Goal: Navigation & Orientation: Find specific page/section

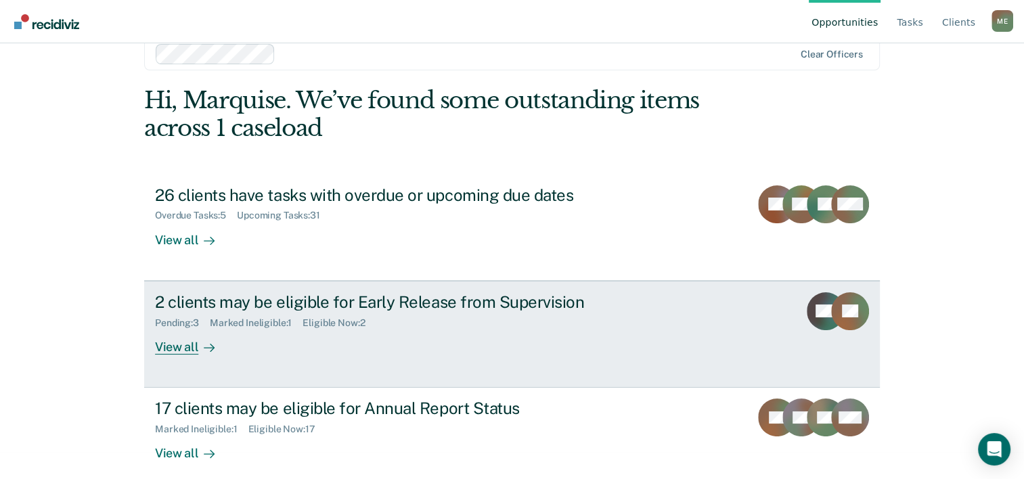
scroll to position [41, 0]
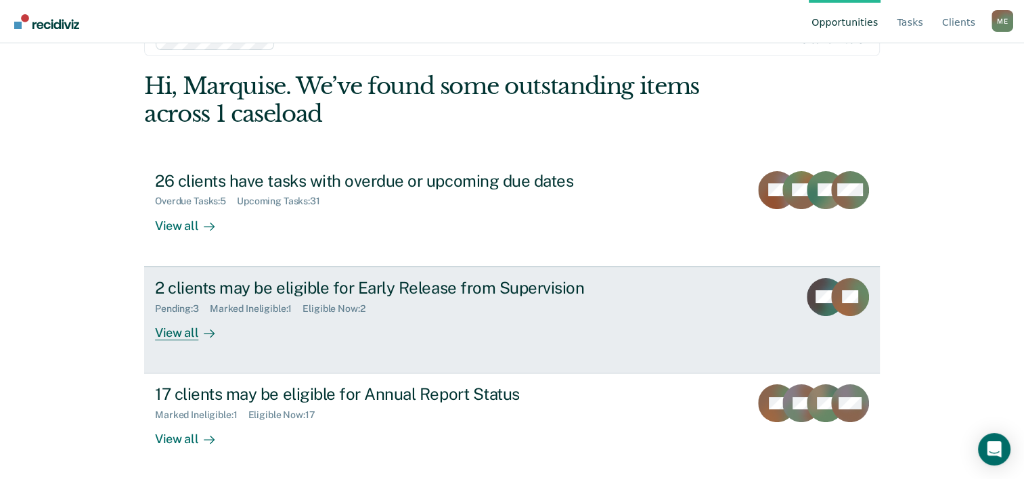
click at [180, 332] on div "View all" at bounding box center [193, 327] width 76 height 26
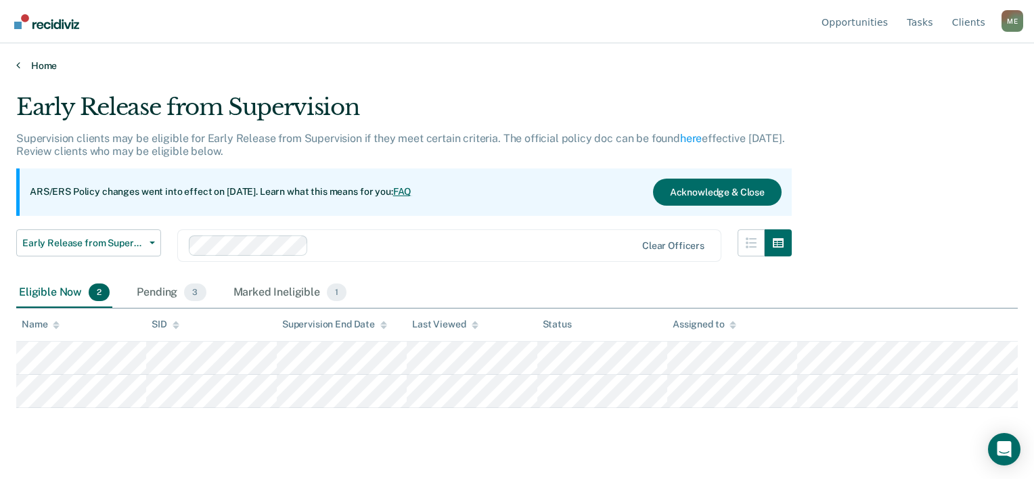
click at [46, 70] on link "Home" at bounding box center [517, 66] width 1002 height 12
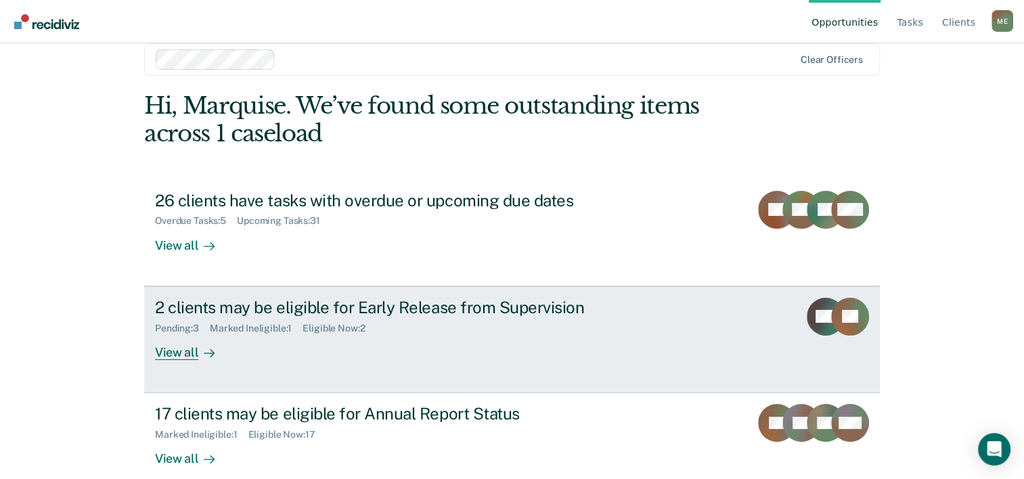
scroll to position [41, 0]
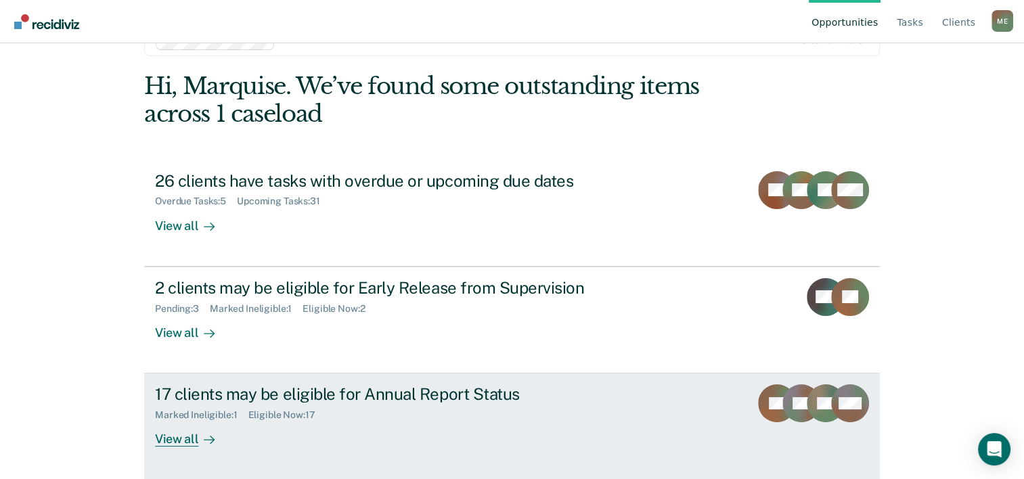
click at [162, 439] on div "View all" at bounding box center [193, 434] width 76 height 26
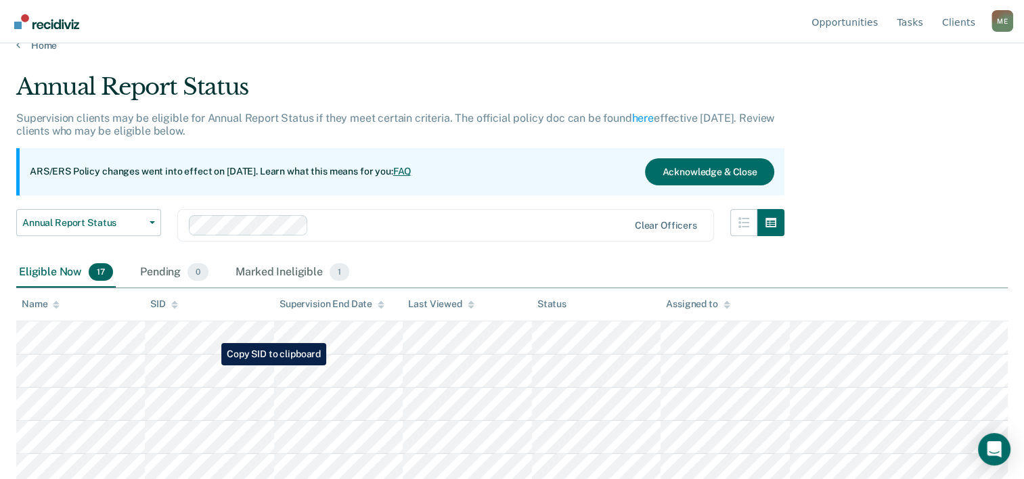
scroll to position [19, 0]
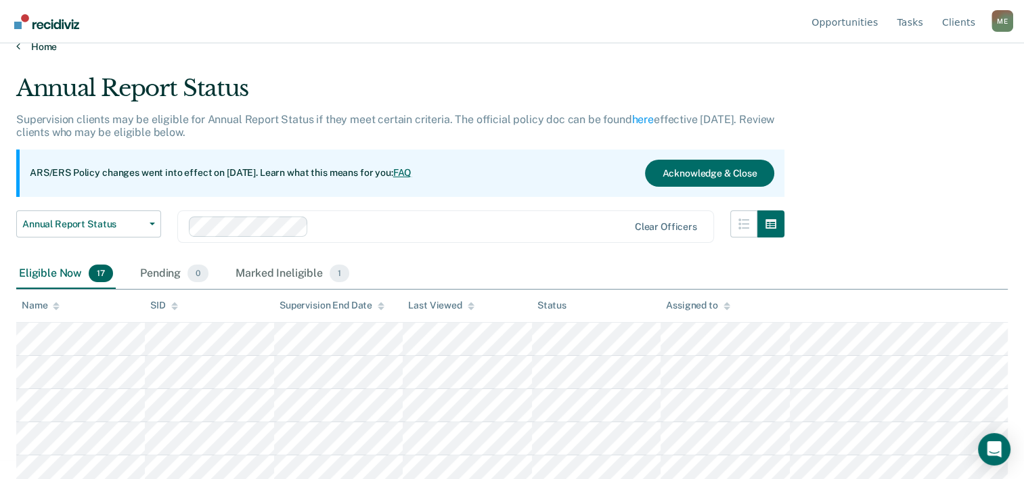
click at [51, 46] on link "Home" at bounding box center [512, 47] width 992 height 12
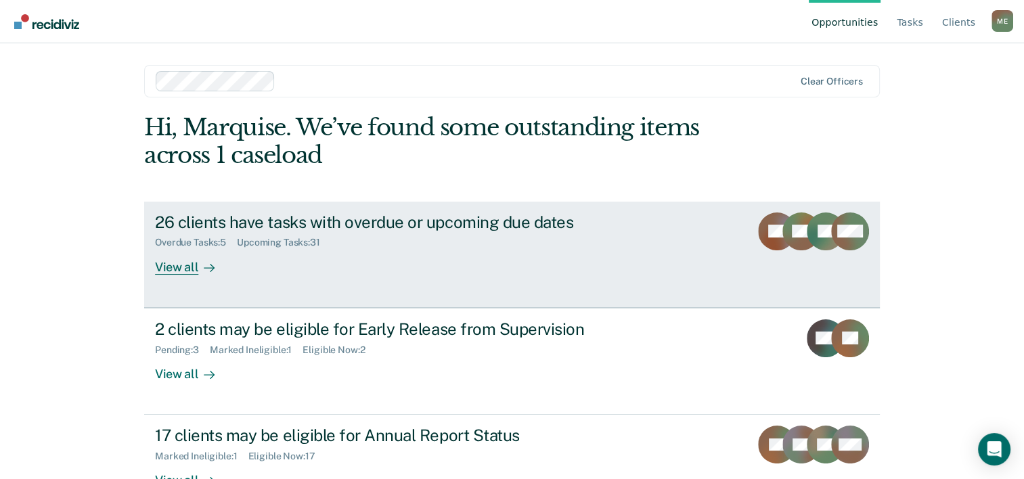
click at [185, 267] on div "View all" at bounding box center [193, 261] width 76 height 26
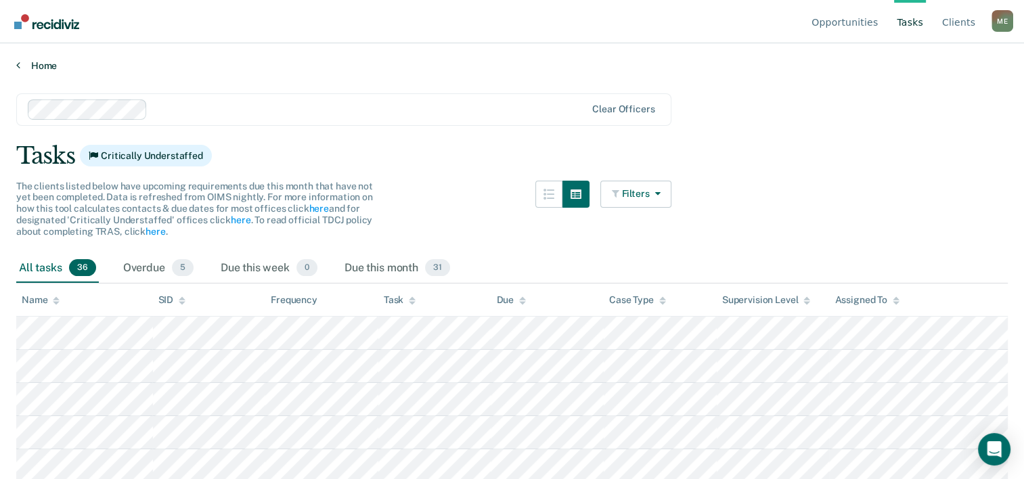
click at [32, 65] on link "Home" at bounding box center [512, 66] width 992 height 12
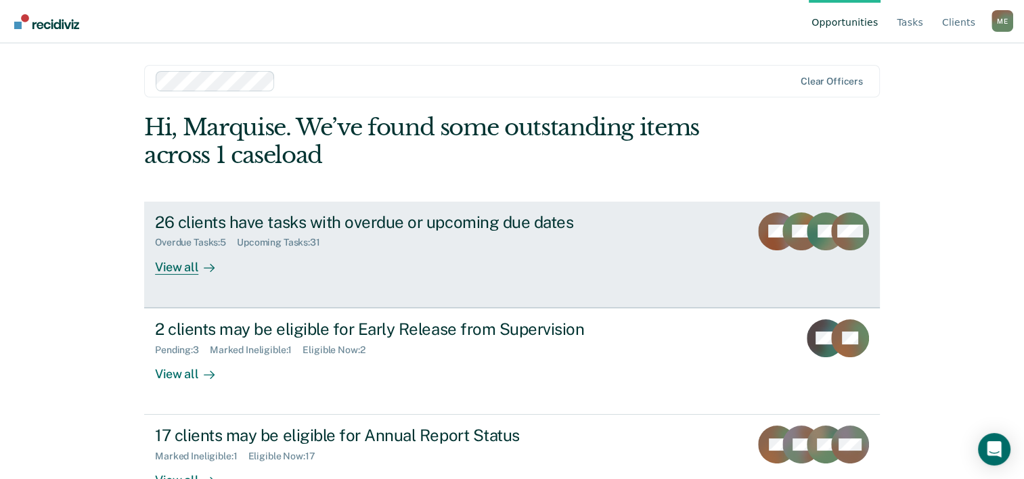
scroll to position [41, 0]
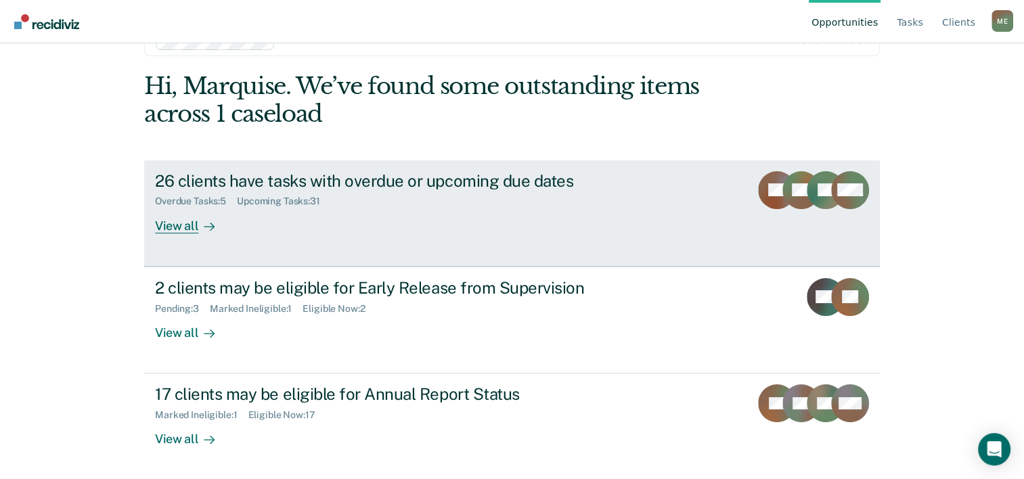
click at [173, 232] on div "View all" at bounding box center [193, 220] width 76 height 26
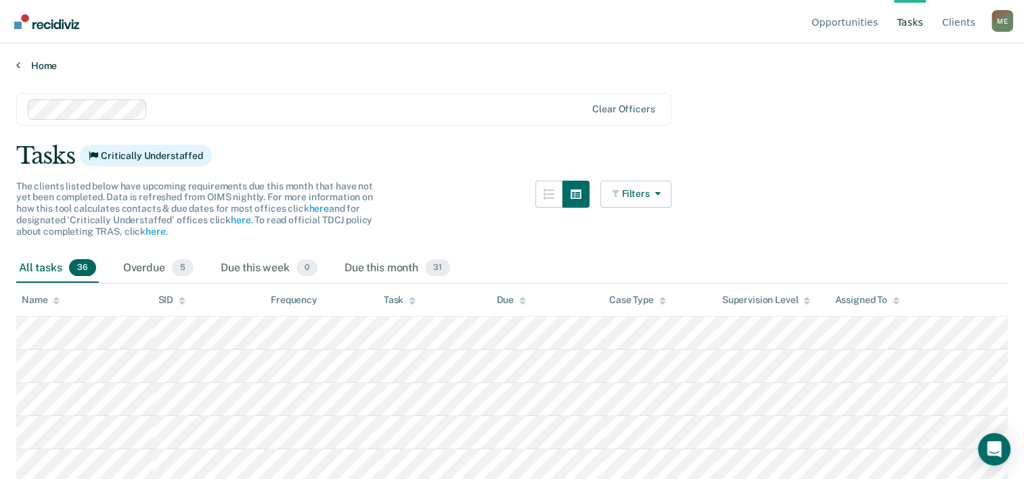
click at [38, 65] on link "Home" at bounding box center [512, 66] width 992 height 12
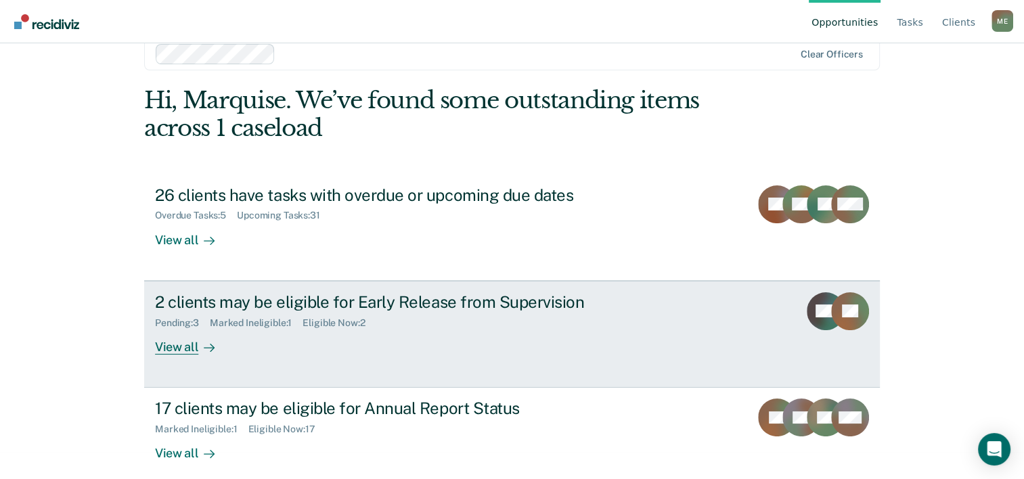
scroll to position [41, 0]
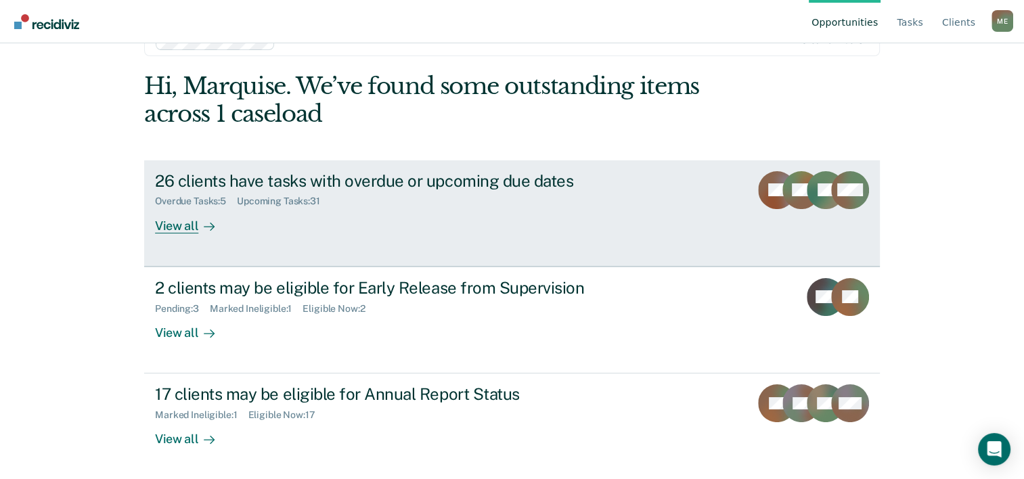
click at [181, 227] on div "View all" at bounding box center [193, 220] width 76 height 26
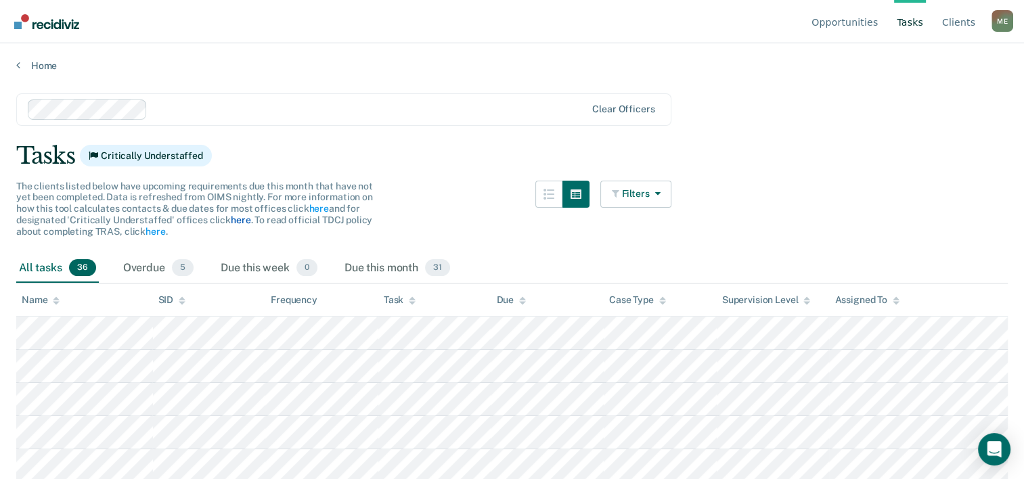
click at [238, 219] on link "here" at bounding box center [241, 220] width 20 height 11
